Goal: Task Accomplishment & Management: Complete application form

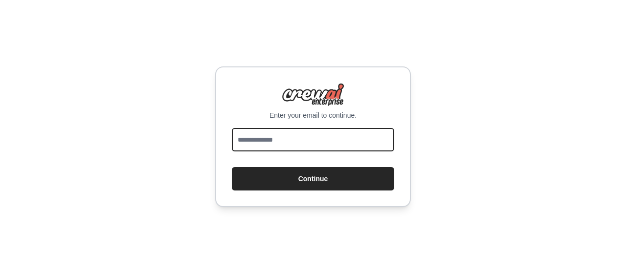
click at [260, 128] on input "email" at bounding box center [313, 139] width 162 height 23
type input "**********"
click at [232, 167] on button "Continue" at bounding box center [313, 178] width 162 height 23
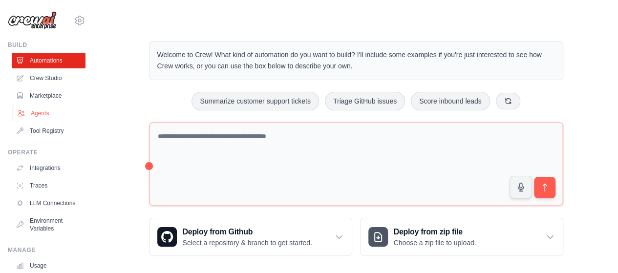
click at [39, 116] on link "Agents" at bounding box center [50, 114] width 74 height 16
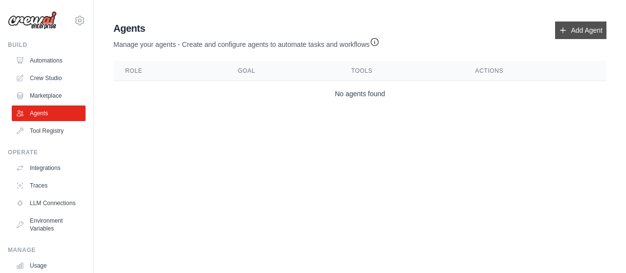
click at [562, 27] on icon at bounding box center [563, 30] width 8 height 8
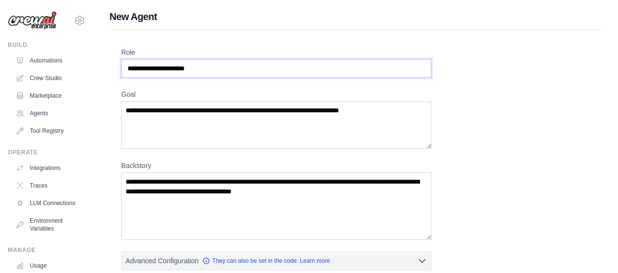
click at [191, 66] on input "Role" at bounding box center [276, 68] width 310 height 19
click at [210, 72] on input "Role" at bounding box center [276, 68] width 310 height 19
type input "**********"
click at [168, 121] on textarea "Goal" at bounding box center [276, 125] width 310 height 48
click at [241, 102] on textarea "Goal" at bounding box center [276, 125] width 310 height 48
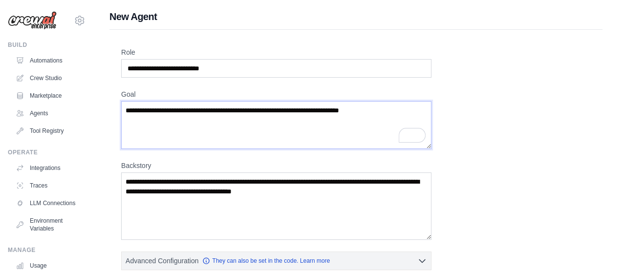
click at [237, 122] on textarea "Goal" at bounding box center [276, 125] width 310 height 48
paste textarea "**********"
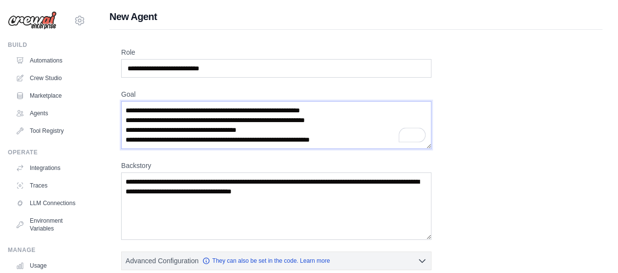
click at [245, 139] on textarea "**********" at bounding box center [276, 125] width 310 height 48
drag, startPoint x: 141, startPoint y: 110, endPoint x: 142, endPoint y: 118, distance: 8.4
click at [141, 112] on textarea "**********" at bounding box center [276, 125] width 310 height 48
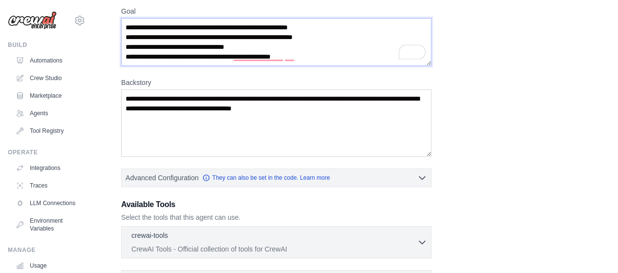
scroll to position [114, 0]
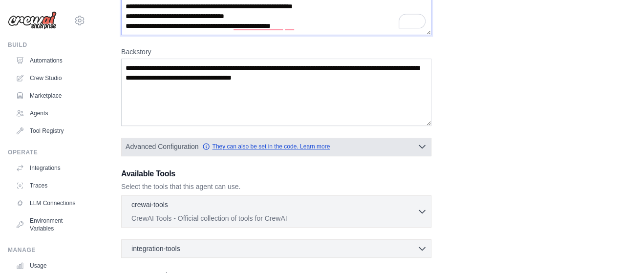
type textarea "**********"
click at [256, 145] on link "They can also be set in the code. Learn more" at bounding box center [266, 147] width 128 height 8
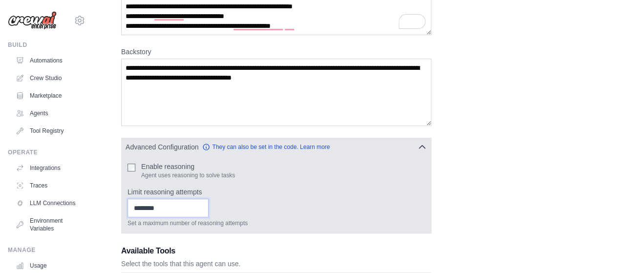
click at [168, 210] on input "Limit reasoning attempts" at bounding box center [168, 208] width 81 height 19
type input "*"
click at [209, 204] on input "*" at bounding box center [168, 208] width 81 height 19
click at [190, 203] on input "*" at bounding box center [168, 208] width 81 height 19
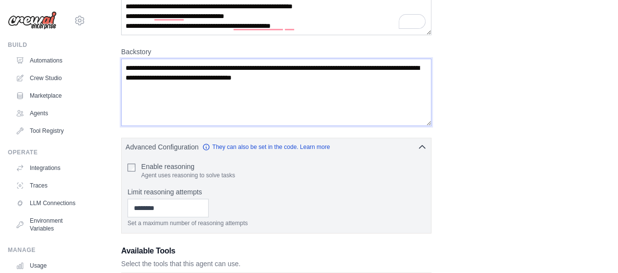
click at [189, 96] on textarea "Backstory" at bounding box center [276, 92] width 310 height 67
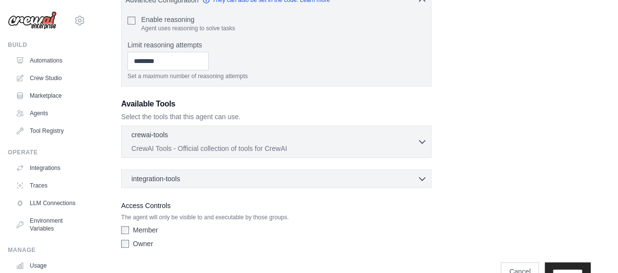
scroll to position [282, 0]
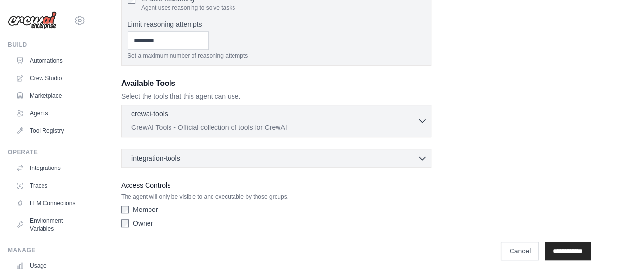
click at [418, 117] on icon "button" at bounding box center [423, 121] width 10 height 10
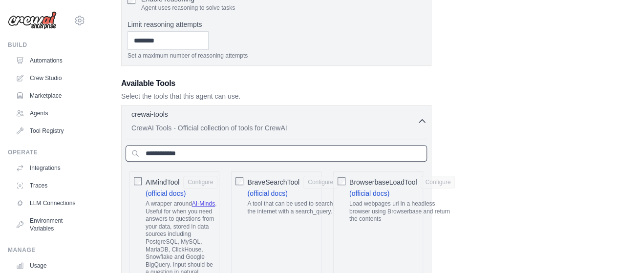
click at [181, 153] on input "text" at bounding box center [277, 153] width 302 height 17
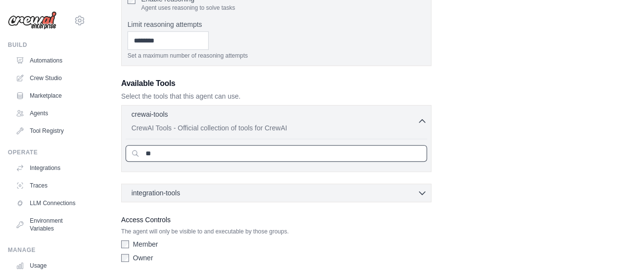
type input "*"
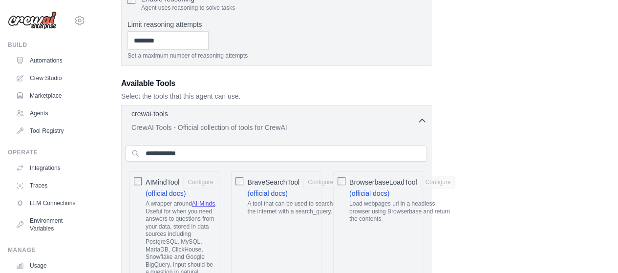
click at [422, 120] on icon "button" at bounding box center [423, 121] width 10 height 10
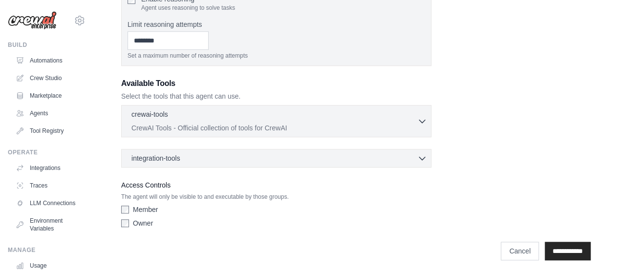
click at [380, 162] on div "integration-tools 0 selected Gmail Asana Box Salesforce" at bounding box center [276, 158] width 310 height 19
click at [419, 153] on icon "button" at bounding box center [423, 158] width 10 height 10
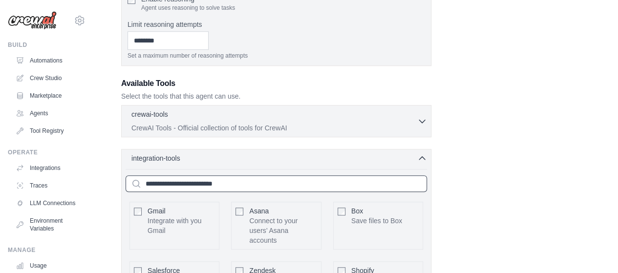
click at [256, 178] on input "text" at bounding box center [277, 184] width 302 height 17
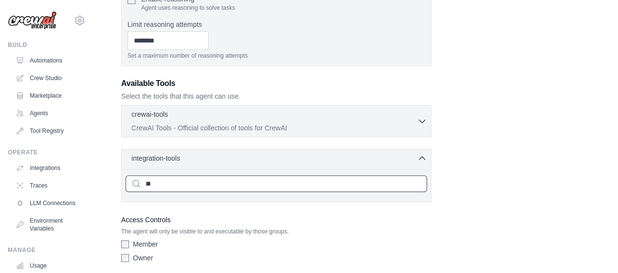
type input "*"
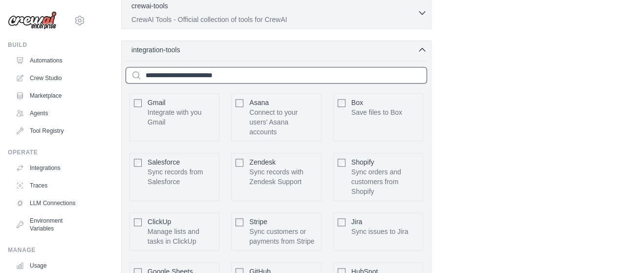
scroll to position [276, 0]
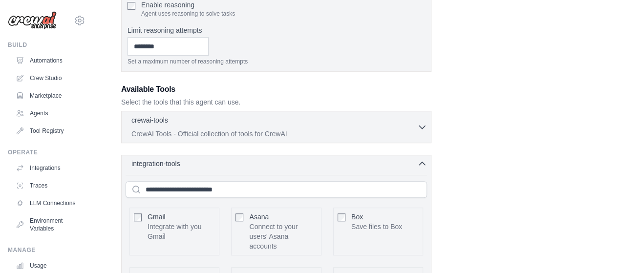
click at [420, 163] on icon "button" at bounding box center [423, 164] width 10 height 10
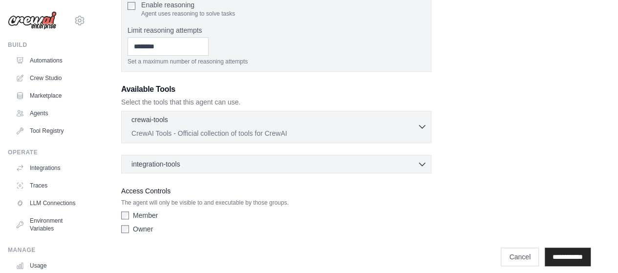
click at [423, 122] on icon "button" at bounding box center [423, 127] width 10 height 10
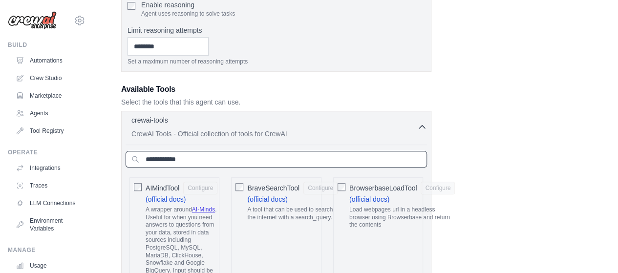
click at [191, 155] on input "text" at bounding box center [277, 159] width 302 height 17
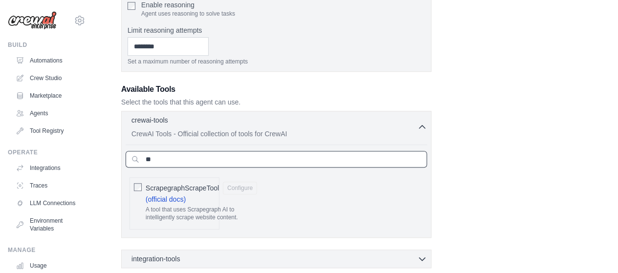
type input "*"
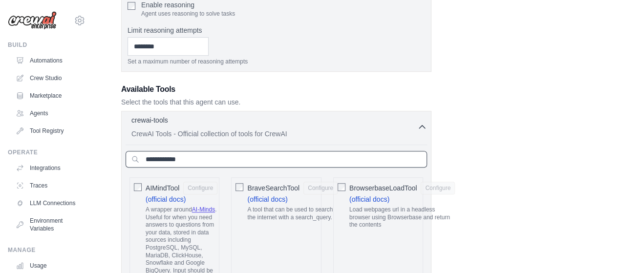
type input "*"
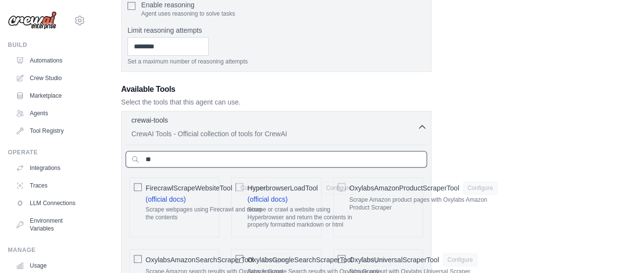
type input "*"
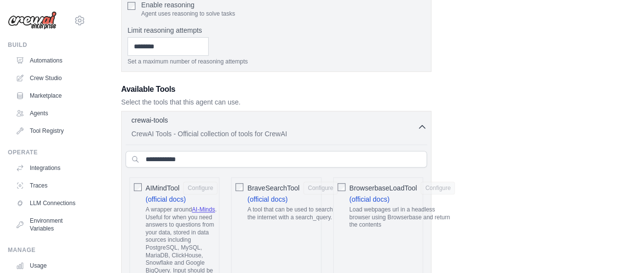
click at [421, 122] on icon "button" at bounding box center [423, 127] width 10 height 10
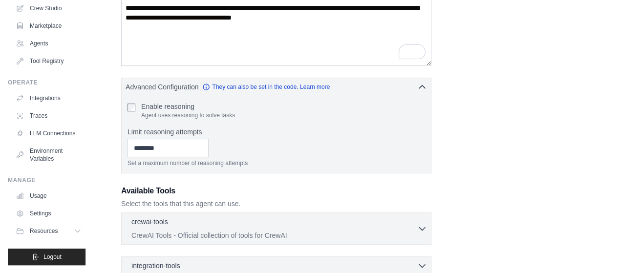
scroll to position [167, 0]
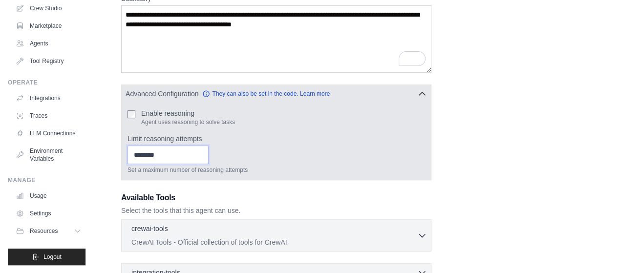
click at [195, 159] on input "Limit reasoning attempts" at bounding box center [168, 155] width 81 height 19
drag, startPoint x: 214, startPoint y: 137, endPoint x: 174, endPoint y: 144, distance: 40.7
click at [174, 144] on div "Limit reasoning attempts Set a maximum number of reasoning attempts" at bounding box center [277, 154] width 298 height 40
click at [175, 157] on input "Limit reasoning attempts" at bounding box center [168, 155] width 81 height 19
type input "*"
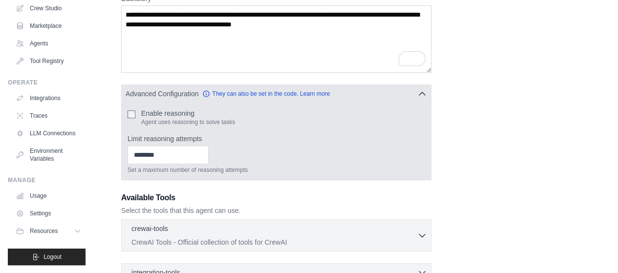
click at [304, 168] on p "Set a maximum number of reasoning attempts" at bounding box center [277, 170] width 298 height 8
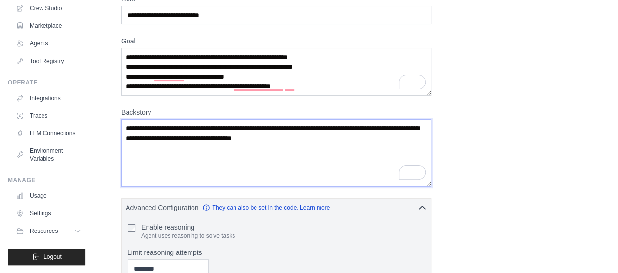
click at [157, 134] on textarea "Backstory" at bounding box center [276, 152] width 310 height 67
drag, startPoint x: 115, startPoint y: 109, endPoint x: 183, endPoint y: 109, distance: 67.5
click at [183, 109] on div "**********" at bounding box center [356, 236] width 493 height 518
copy label "Backstory"
click at [217, 144] on textarea "Backstory" at bounding box center [276, 152] width 310 height 67
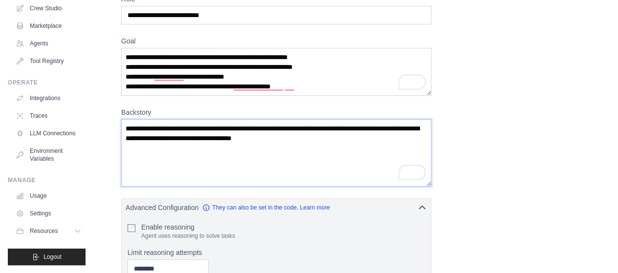
paste textarea "**********"
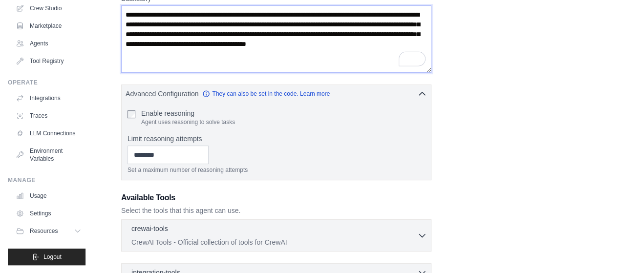
scroll to position [282, 0]
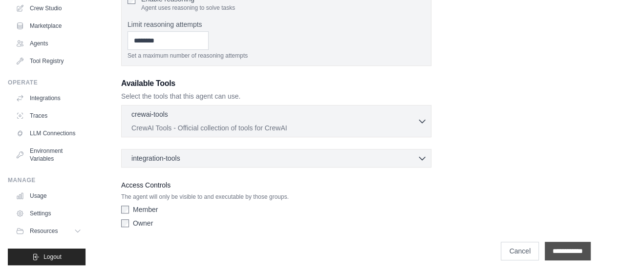
type textarea "**********"
click at [562, 249] on input "**********" at bounding box center [568, 251] width 46 height 19
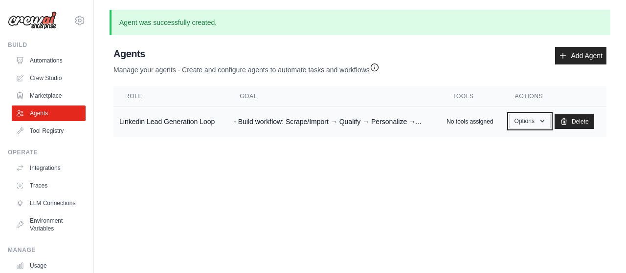
click at [539, 124] on button "Options" at bounding box center [530, 121] width 42 height 15
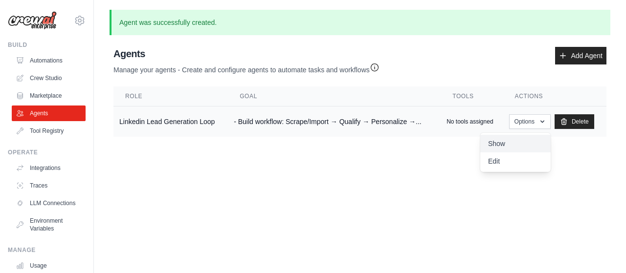
click at [506, 143] on link "Show" at bounding box center [515, 144] width 70 height 18
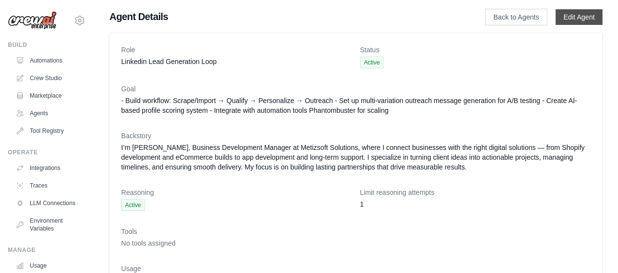
click at [580, 21] on link "Edit Agent" at bounding box center [579, 17] width 47 height 16
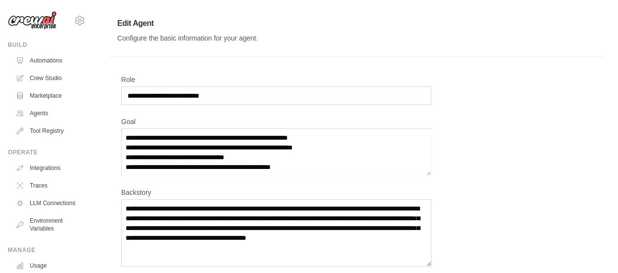
scroll to position [232, 0]
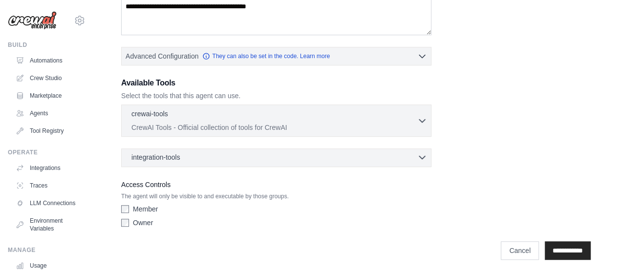
click at [210, 158] on div "integration-tools 0 selected" at bounding box center [280, 158] width 296 height 10
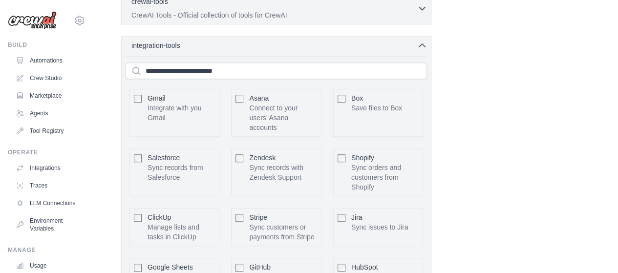
scroll to position [340, 0]
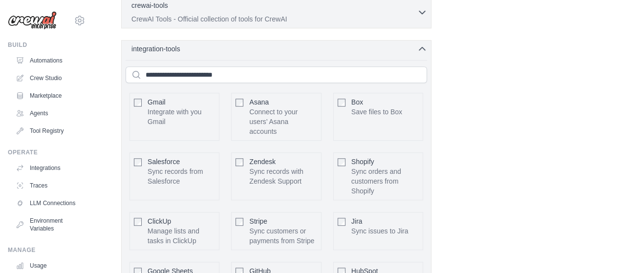
click at [424, 46] on icon "button" at bounding box center [423, 49] width 10 height 10
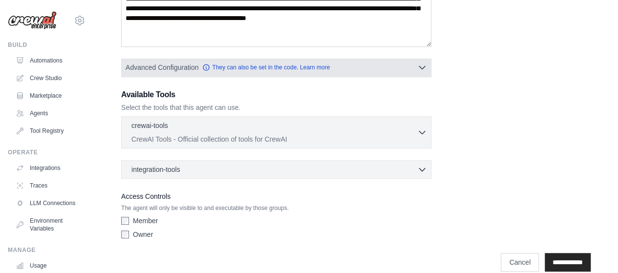
scroll to position [232, 0]
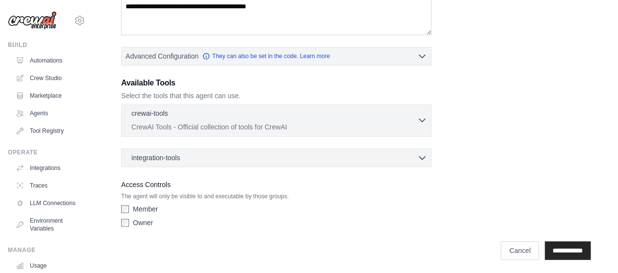
click at [425, 119] on icon "button" at bounding box center [422, 120] width 6 height 3
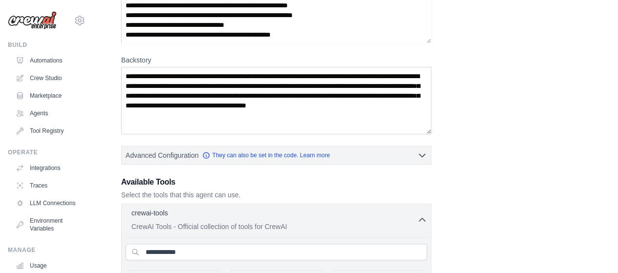
scroll to position [118, 0]
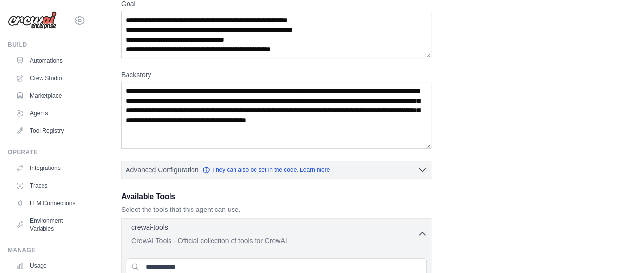
click at [425, 235] on icon "button" at bounding box center [423, 234] width 10 height 10
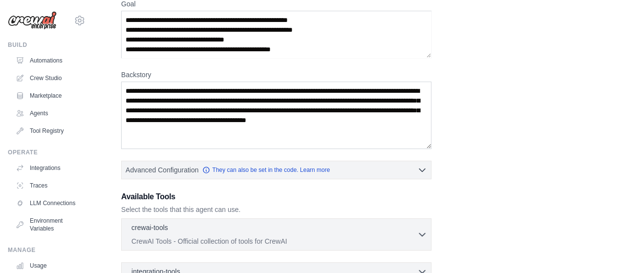
scroll to position [232, 0]
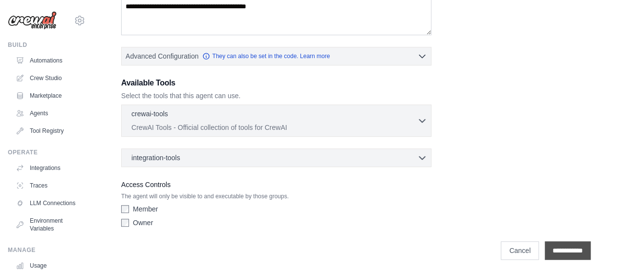
click at [572, 247] on input "**********" at bounding box center [568, 251] width 46 height 19
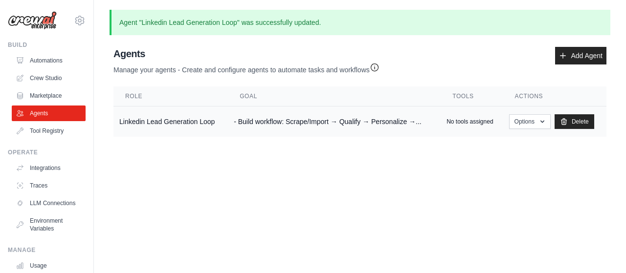
click at [161, 119] on td "Linkedin Lead Generation Loop" at bounding box center [170, 122] width 114 height 31
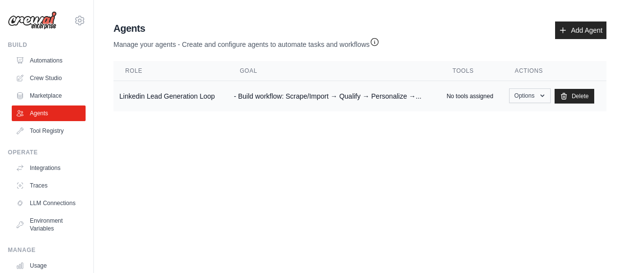
click at [536, 93] on button "Options" at bounding box center [530, 95] width 42 height 15
click at [513, 119] on link "Show" at bounding box center [515, 119] width 70 height 18
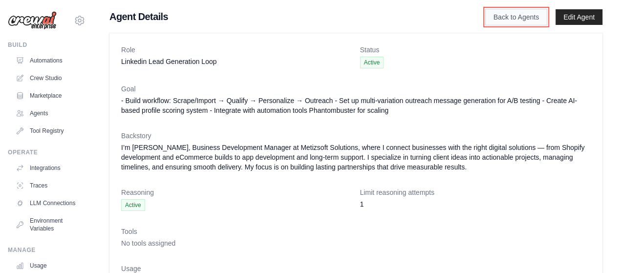
click at [507, 13] on link "Back to Agents" at bounding box center [516, 17] width 62 height 17
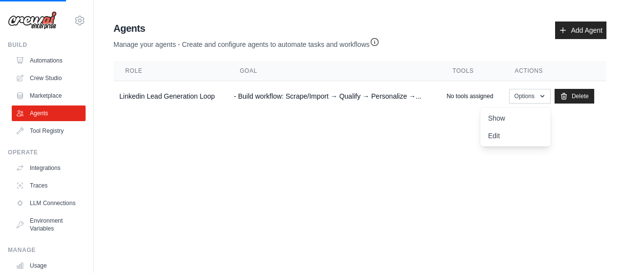
click at [424, 213] on body "[PERSON_NAME][EMAIL_ADDRESS][DOMAIN_NAME] Settings Build Automations Crew Studio" at bounding box center [313, 136] width 626 height 273
click at [60, 129] on link "Tool Registry" at bounding box center [50, 131] width 74 height 16
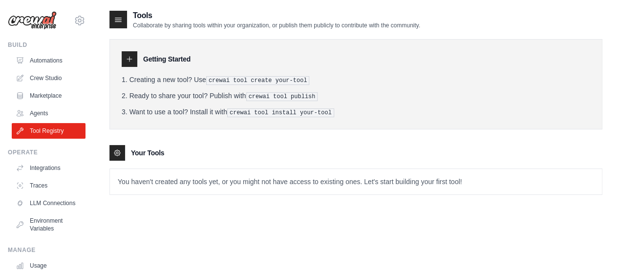
click at [207, 182] on p "You haven't created any tools yet, or you might not have access to existing one…" at bounding box center [356, 181] width 492 height 25
click at [192, 181] on p "You haven't created any tools yet, or you might not have access to existing one…" at bounding box center [356, 181] width 492 height 25
click at [244, 182] on p "You haven't created any tools yet, or you might not have access to existing one…" at bounding box center [356, 181] width 492 height 25
drag, startPoint x: 108, startPoint y: 22, endPoint x: 112, endPoint y: 22, distance: 4.9
click at [110, 22] on div "Tools Collaborate by sharing tools within your organization, or publish them pu…" at bounding box center [356, 146] width 525 height 273
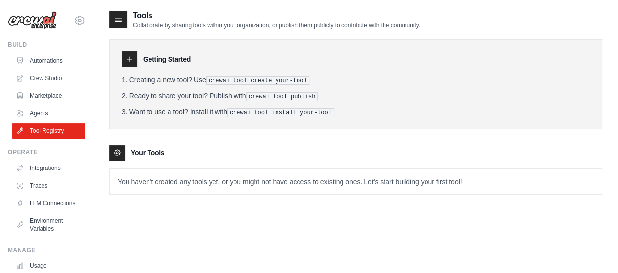
click at [115, 22] on icon at bounding box center [118, 20] width 10 height 10
click at [180, 217] on div "Tools Collaborate by sharing tools within your organization, or publish them pu…" at bounding box center [356, 146] width 493 height 273
click at [33, 166] on link "Integrations" at bounding box center [50, 168] width 74 height 16
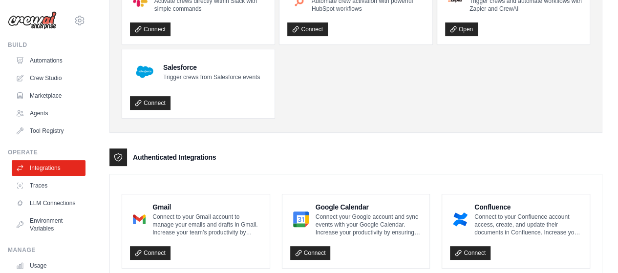
scroll to position [114, 0]
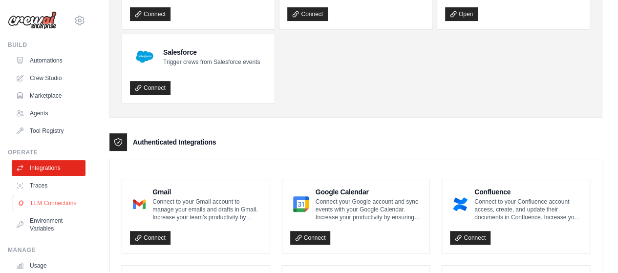
click at [34, 207] on link "LLM Connections" at bounding box center [50, 204] width 74 height 16
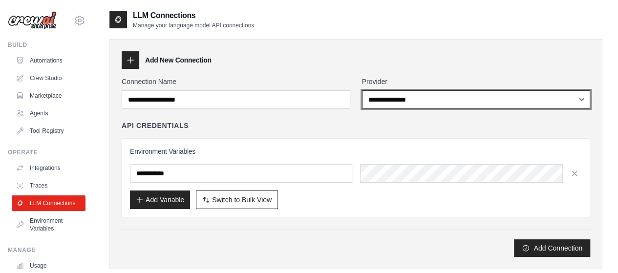
click at [418, 101] on select "**********" at bounding box center [476, 99] width 229 height 18
click at [407, 99] on select "**********" at bounding box center [476, 99] width 229 height 18
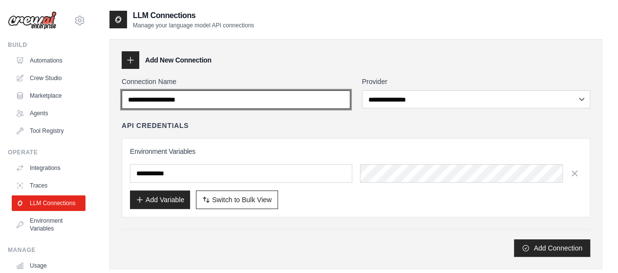
click at [222, 104] on input "Connection Name" at bounding box center [236, 99] width 229 height 19
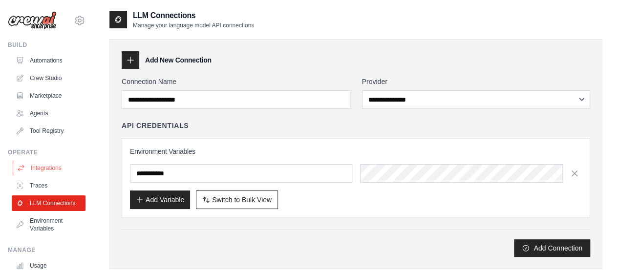
click at [45, 167] on link "Integrations" at bounding box center [50, 168] width 74 height 16
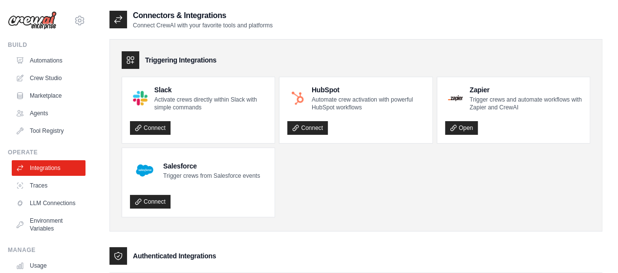
click at [115, 15] on icon at bounding box center [118, 20] width 10 height 10
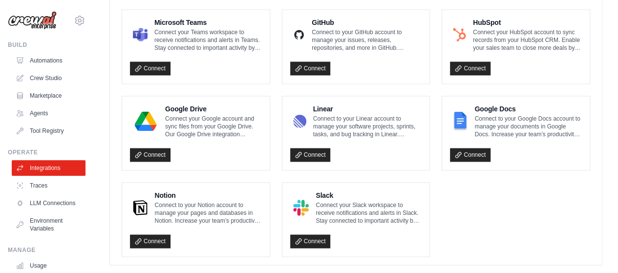
scroll to position [642, 0]
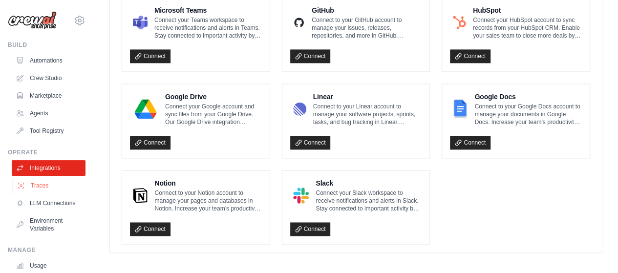
click at [40, 187] on link "Traces" at bounding box center [50, 186] width 74 height 16
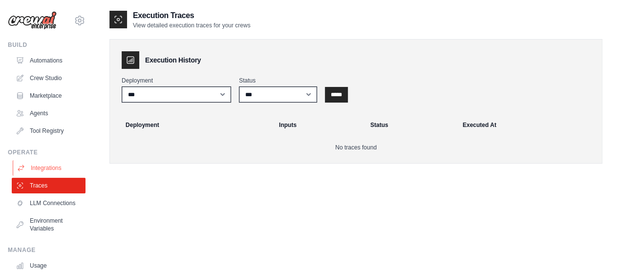
click at [52, 167] on link "Integrations" at bounding box center [50, 168] width 74 height 16
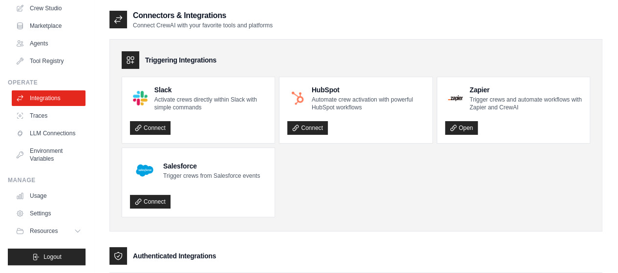
scroll to position [77, 0]
click at [45, 229] on span "Resources" at bounding box center [45, 231] width 28 height 8
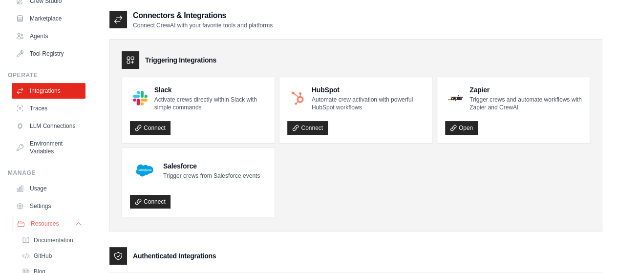
scroll to position [148, 0]
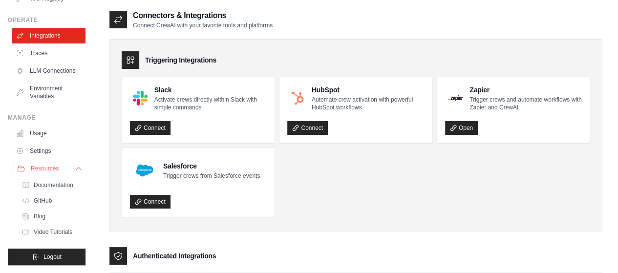
click at [55, 165] on span "Resources" at bounding box center [45, 169] width 28 height 8
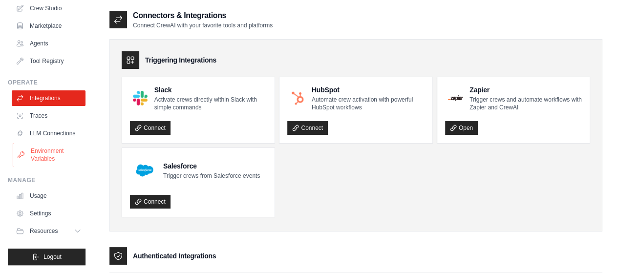
scroll to position [77, 0]
click at [41, 215] on link "Settings" at bounding box center [50, 214] width 74 height 16
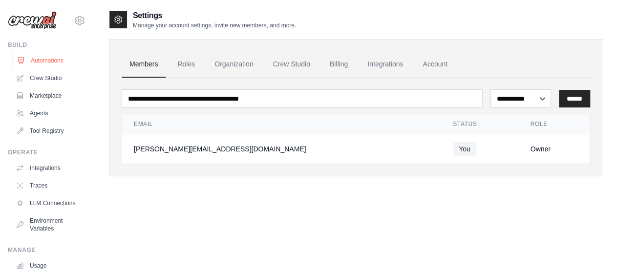
click at [42, 63] on link "Automations" at bounding box center [50, 61] width 74 height 16
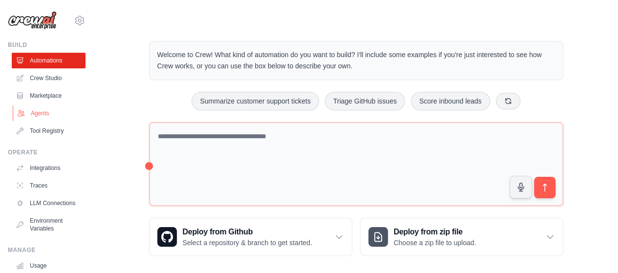
click at [40, 114] on link "Agents" at bounding box center [50, 114] width 74 height 16
